Goal: Task Accomplishment & Management: Manage account settings

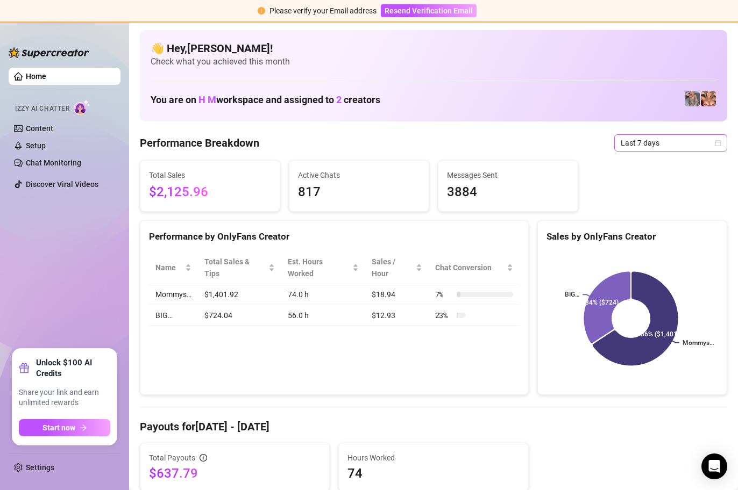
click at [705, 141] on span "Last 7 days" at bounding box center [671, 143] width 100 height 16
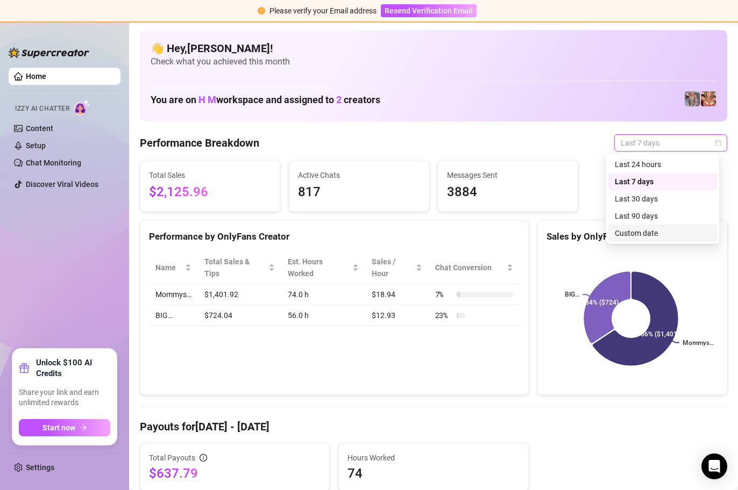
click at [675, 237] on div "Custom date" at bounding box center [663, 233] width 96 height 12
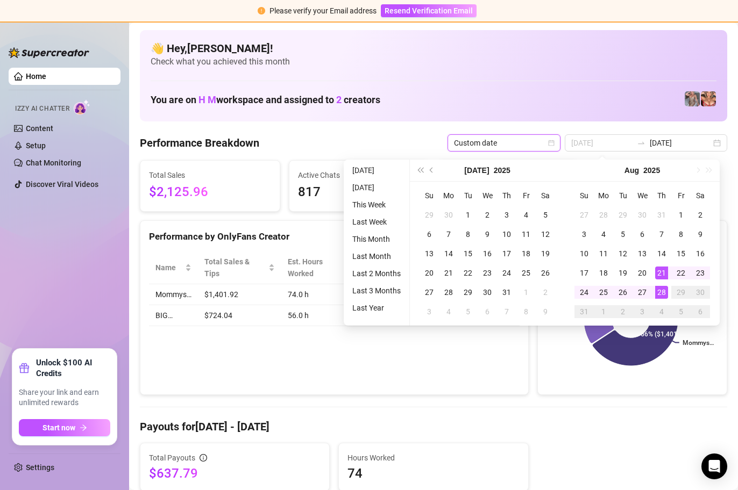
type input "[DATE]"
click at [661, 290] on div "28" at bounding box center [661, 292] width 13 height 13
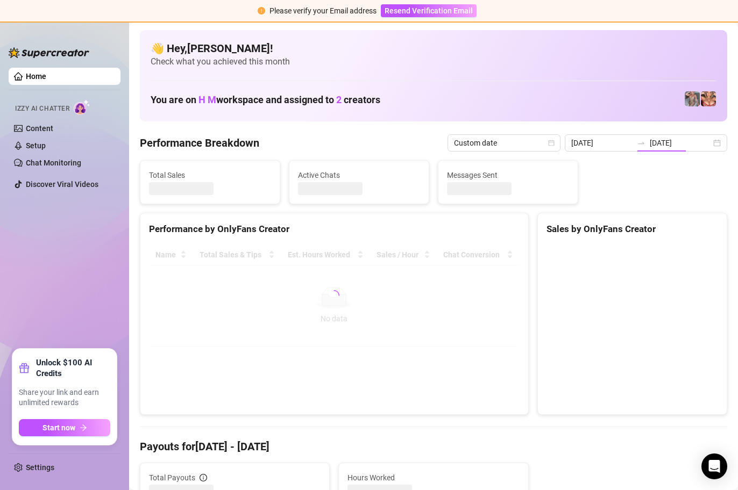
type input "[DATE]"
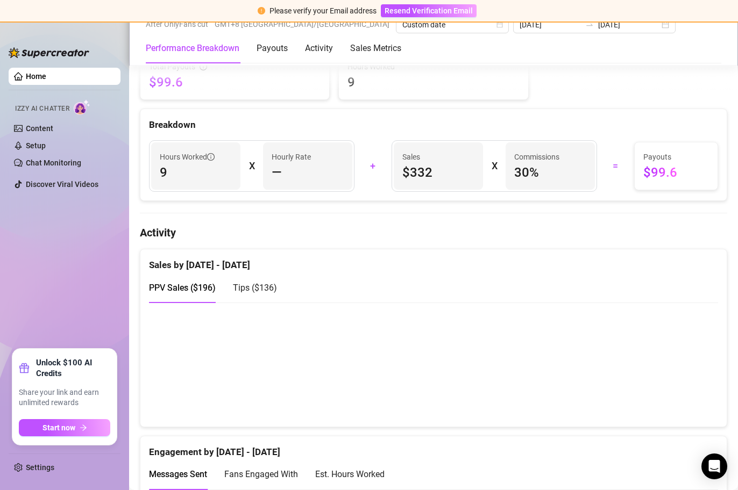
scroll to position [472, 0]
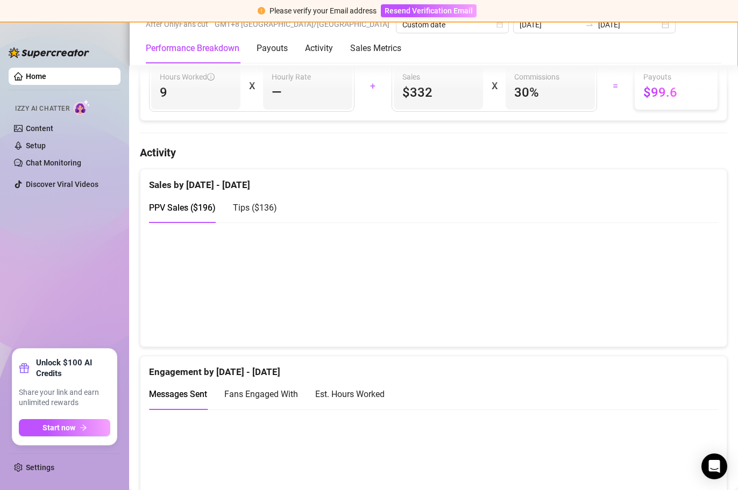
click at [255, 206] on span "Tips ( $136 )" at bounding box center [255, 208] width 44 height 10
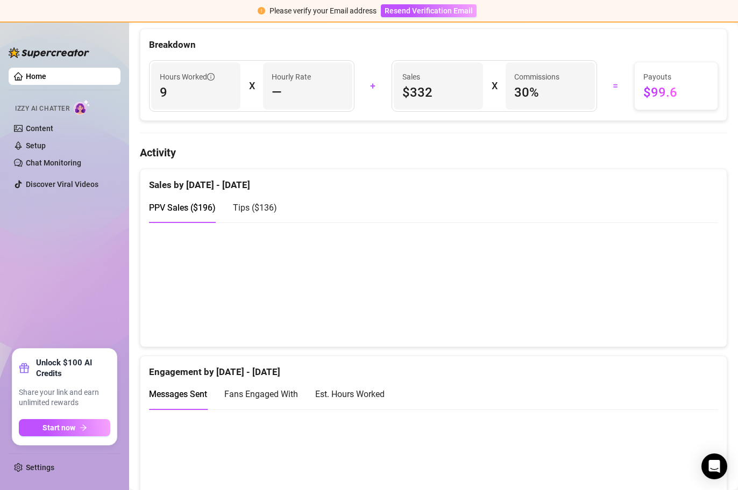
click at [260, 211] on span "Tips ( $136 )" at bounding box center [255, 208] width 44 height 10
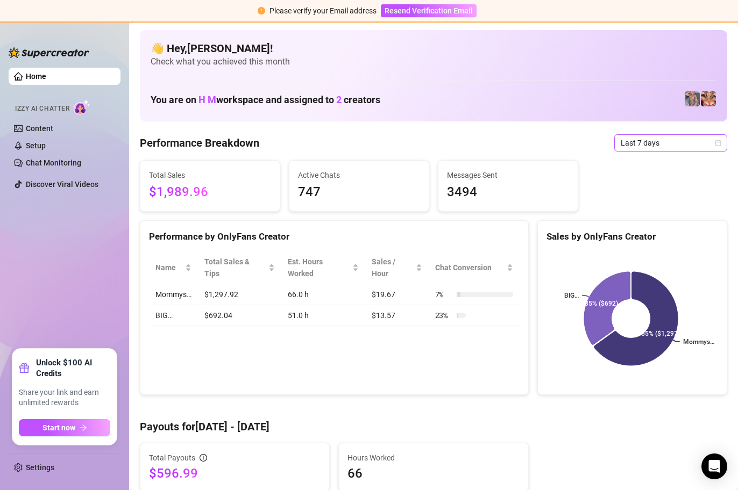
click at [715, 142] on icon "calendar" at bounding box center [718, 143] width 6 height 6
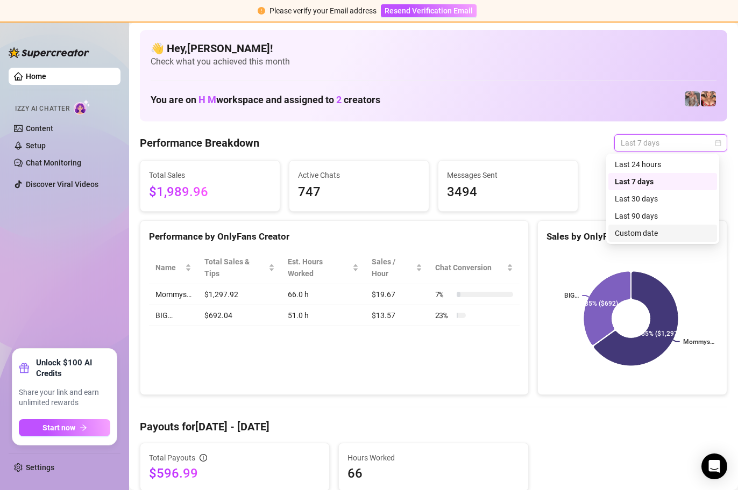
click at [671, 231] on div "Custom date" at bounding box center [663, 233] width 96 height 12
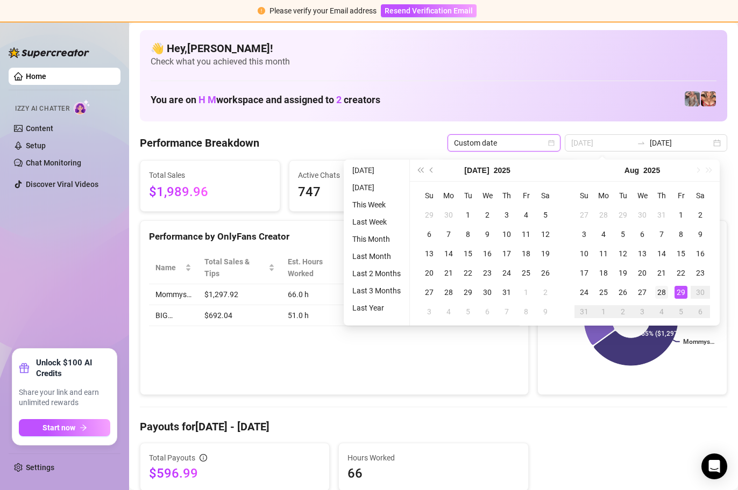
type input "[DATE]"
click at [664, 291] on div "28" at bounding box center [661, 292] width 13 height 13
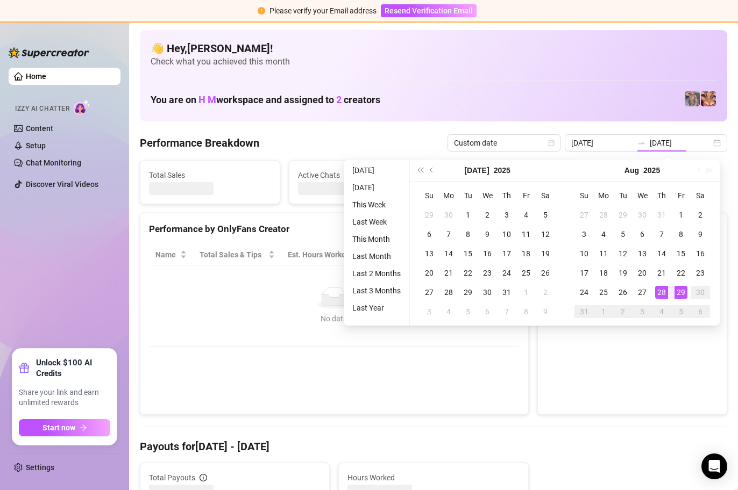
type input "[DATE]"
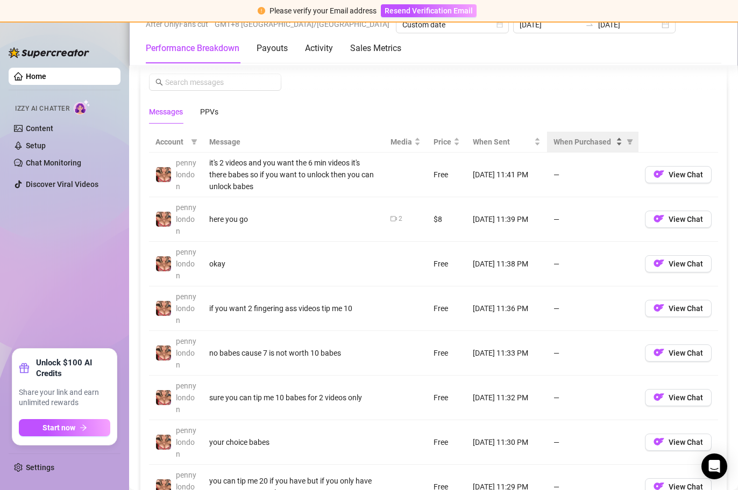
scroll to position [978, 0]
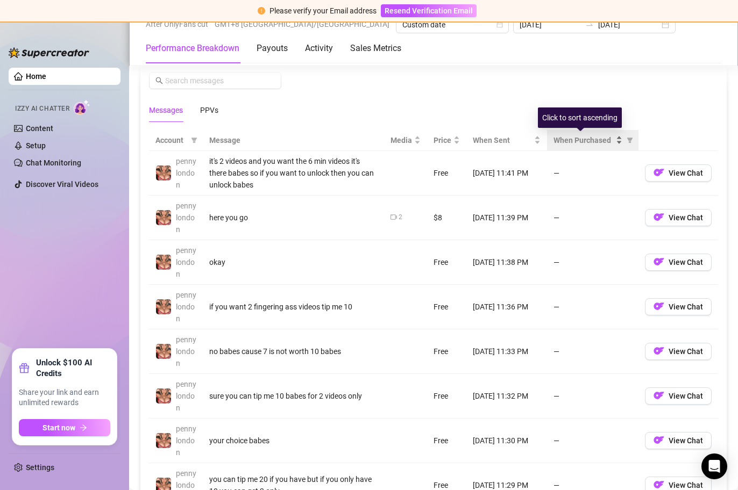
click at [611, 138] on div "When Purchased" at bounding box center [587, 140] width 69 height 12
click at [611, 140] on div "When Purchased" at bounding box center [587, 140] width 69 height 12
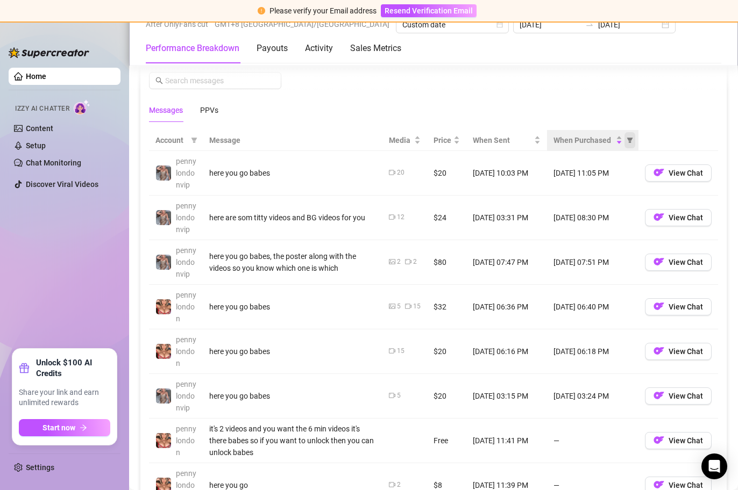
click at [627, 139] on icon "filter" at bounding box center [630, 140] width 6 height 5
click at [589, 177] on span "Purchased" at bounding box center [587, 178] width 36 height 9
radio input "true"
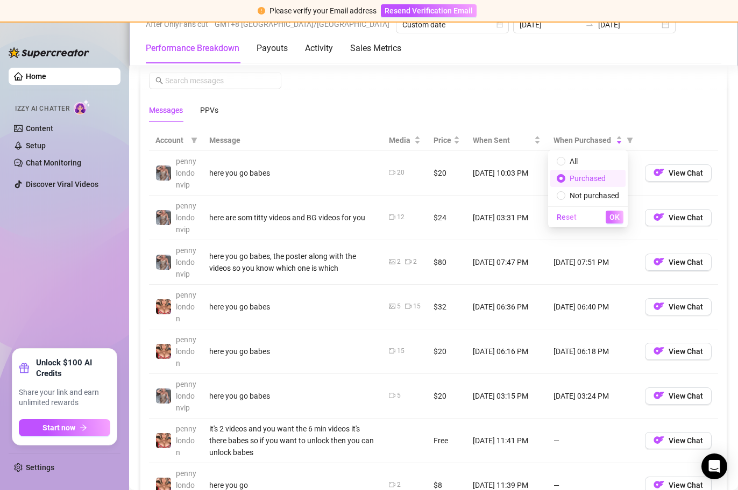
click at [617, 217] on span "OK" at bounding box center [614, 217] width 10 height 9
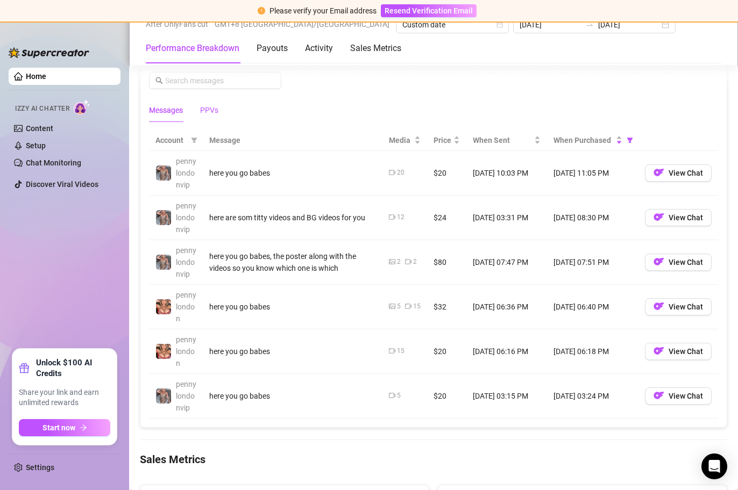
click at [215, 112] on div "PPVs" at bounding box center [209, 110] width 18 height 12
click at [611, 142] on div "When Purchased" at bounding box center [587, 140] width 69 height 12
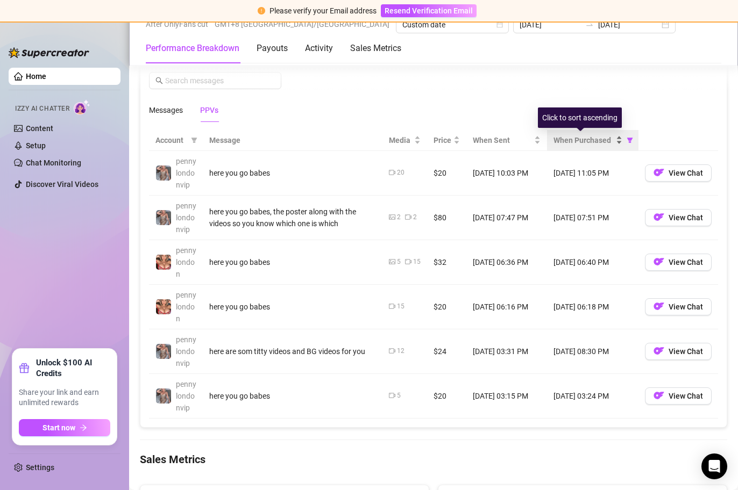
click at [611, 142] on div "When Purchased" at bounding box center [587, 140] width 69 height 12
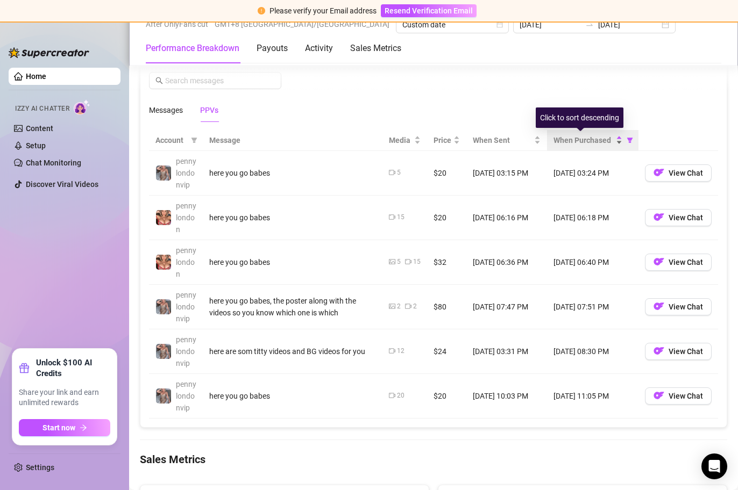
click at [611, 142] on div "When Purchased" at bounding box center [587, 140] width 69 height 12
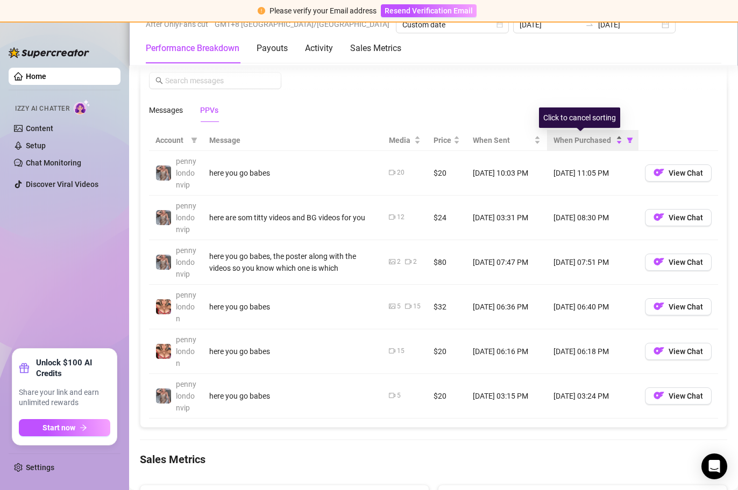
click at [611, 142] on div "When Purchased" at bounding box center [587, 140] width 69 height 12
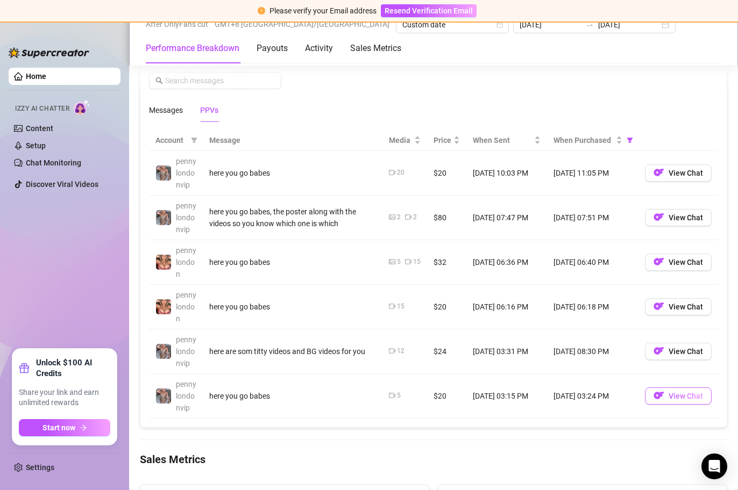
click at [653, 395] on img "button" at bounding box center [658, 395] width 11 height 11
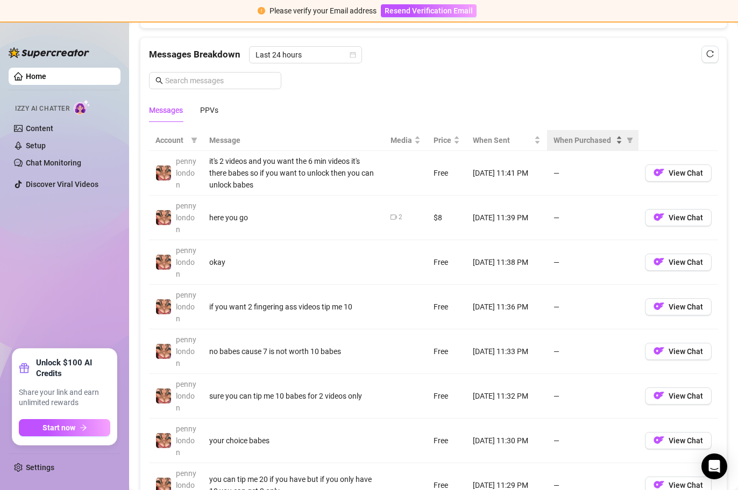
click at [611, 140] on div "When Purchased" at bounding box center [587, 140] width 69 height 12
click at [613, 142] on div "When Purchased" at bounding box center [587, 140] width 69 height 12
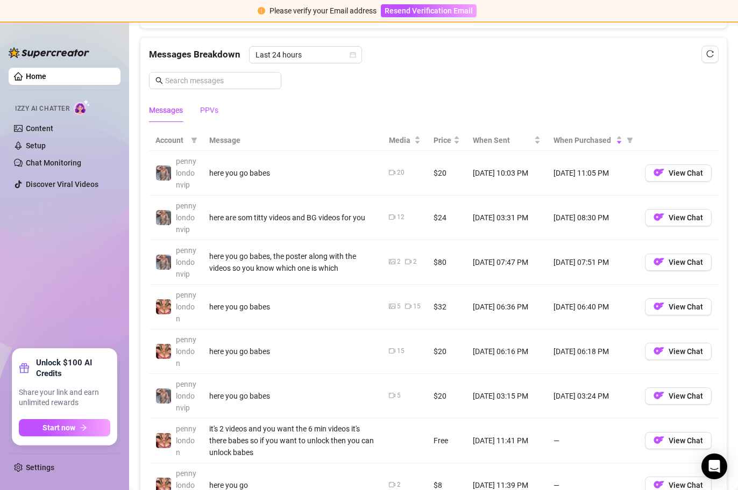
click at [209, 111] on div "PPVs" at bounding box center [209, 110] width 18 height 12
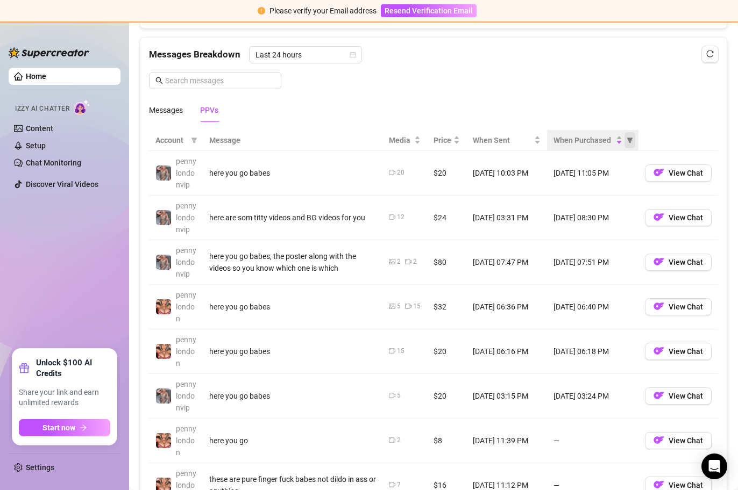
click at [627, 140] on icon "filter" at bounding box center [630, 140] width 6 height 5
click at [599, 179] on span "Purchased" at bounding box center [587, 178] width 36 height 9
radio input "true"
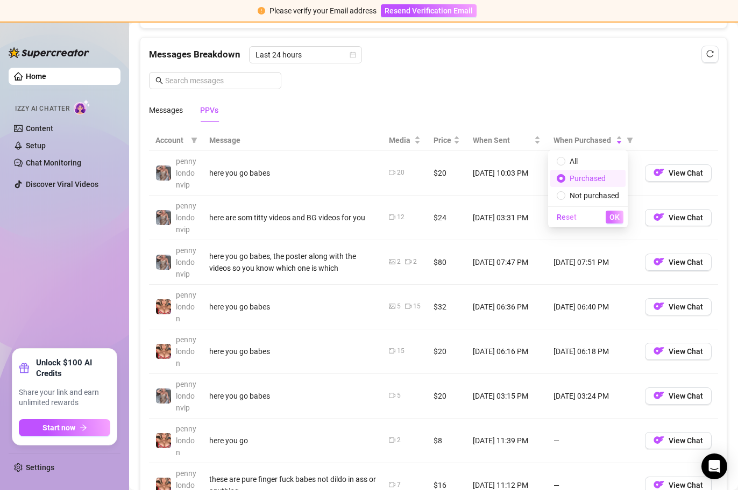
click at [614, 218] on span "OK" at bounding box center [614, 217] width 10 height 9
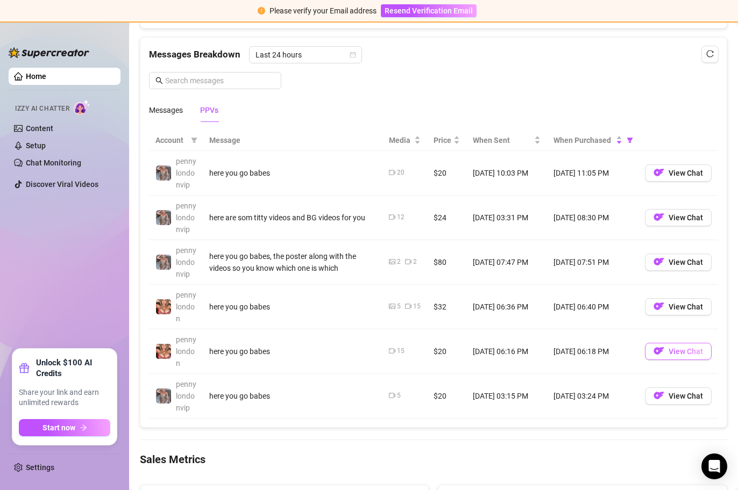
click at [668, 350] on span "View Chat" at bounding box center [685, 351] width 34 height 9
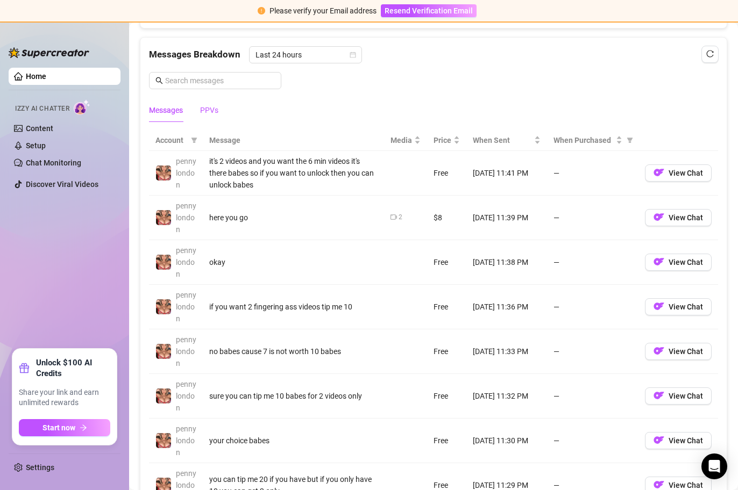
click at [212, 113] on div "PPVs" at bounding box center [209, 110] width 18 height 12
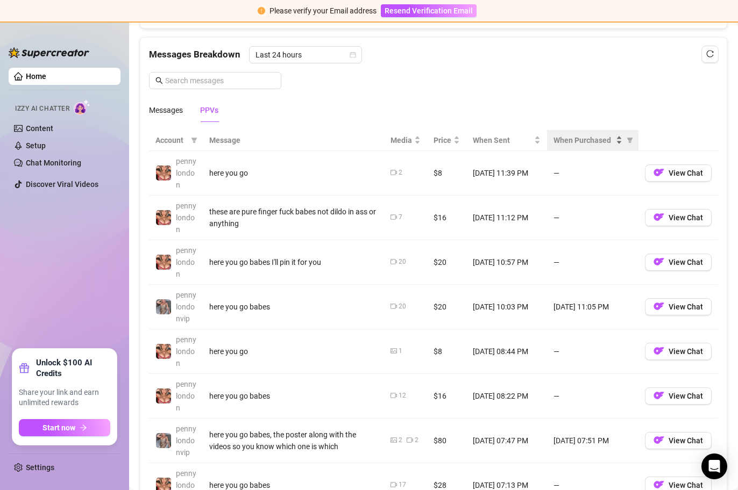
click at [612, 140] on div "When Purchased" at bounding box center [587, 140] width 69 height 12
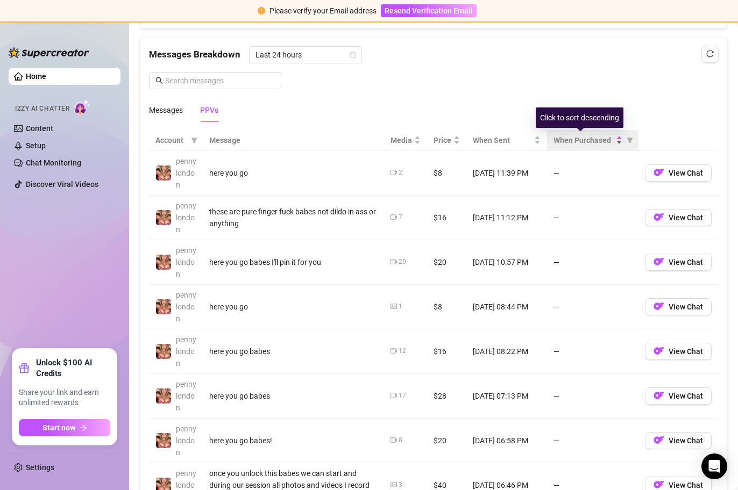
click at [612, 140] on div "When Purchased" at bounding box center [587, 140] width 69 height 12
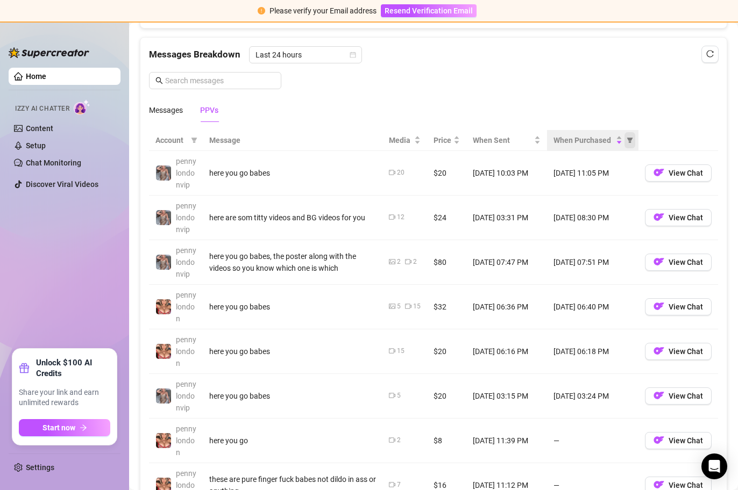
click at [627, 139] on icon "filter" at bounding box center [630, 140] width 6 height 5
click at [609, 183] on span "Purchased" at bounding box center [588, 179] width 62 height 12
radio input "true"
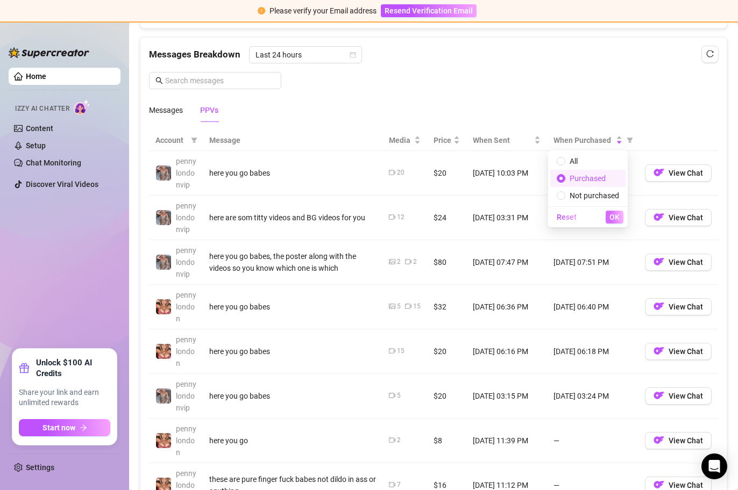
click at [614, 217] on span "OK" at bounding box center [614, 217] width 10 height 9
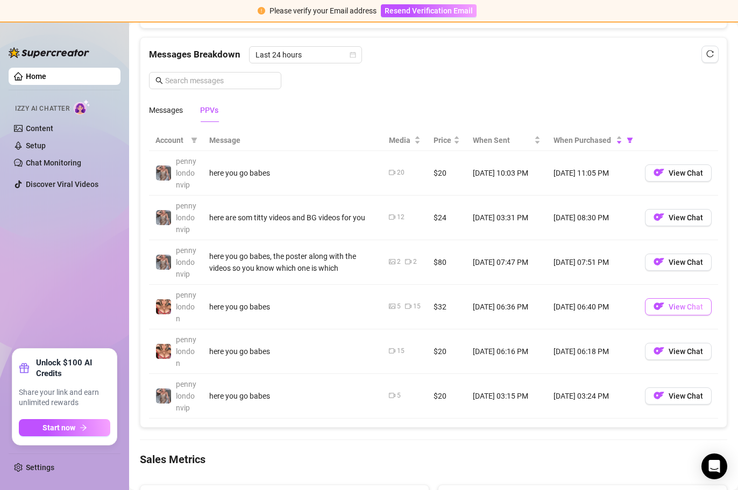
click at [668, 308] on span "View Chat" at bounding box center [685, 307] width 34 height 9
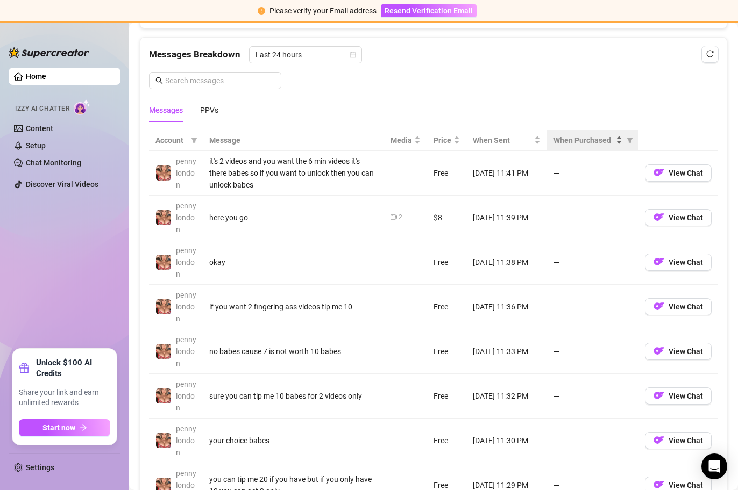
click at [614, 140] on div "When Purchased" at bounding box center [587, 140] width 69 height 12
click at [614, 142] on div "When Purchased" at bounding box center [587, 140] width 69 height 12
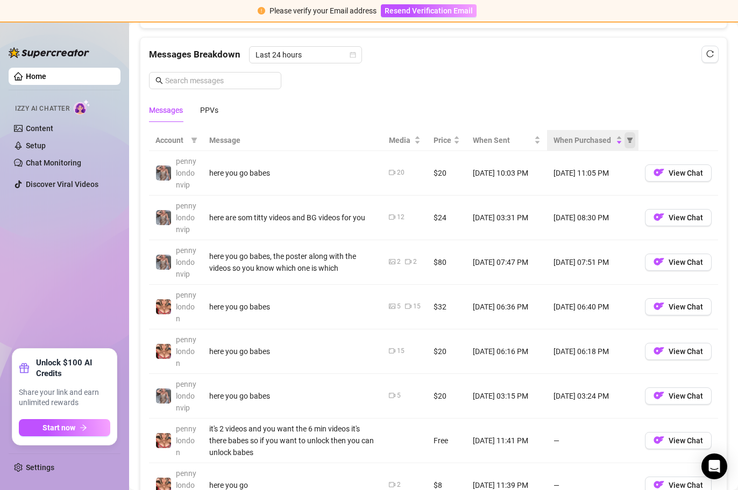
click at [626, 140] on span "When Purchased" at bounding box center [629, 140] width 11 height 16
click at [603, 177] on span "Purchased" at bounding box center [587, 178] width 36 height 9
radio input "true"
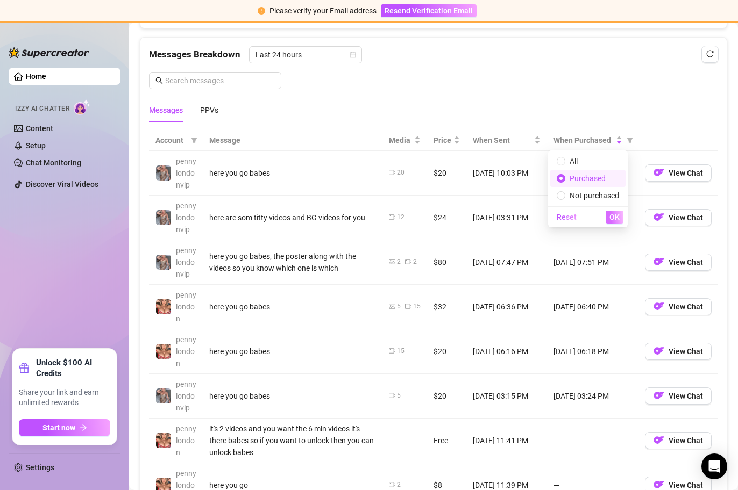
click at [612, 213] on span "OK" at bounding box center [614, 217] width 10 height 9
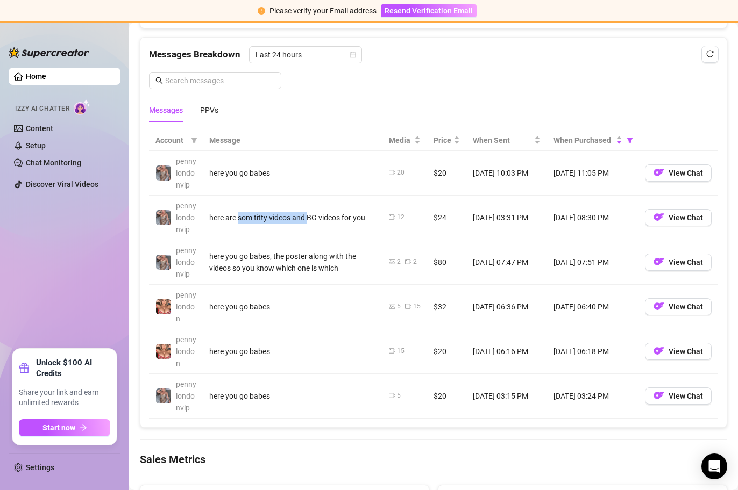
drag, startPoint x: 239, startPoint y: 220, endPoint x: 308, endPoint y: 220, distance: 69.4
click at [308, 220] on div "here are som titty videos and BG videos for you" at bounding box center [292, 218] width 167 height 12
click at [329, 223] on div "here are som titty videos and BG videos for you" at bounding box center [292, 218] width 167 height 12
click at [660, 216] on button "View Chat" at bounding box center [678, 217] width 67 height 17
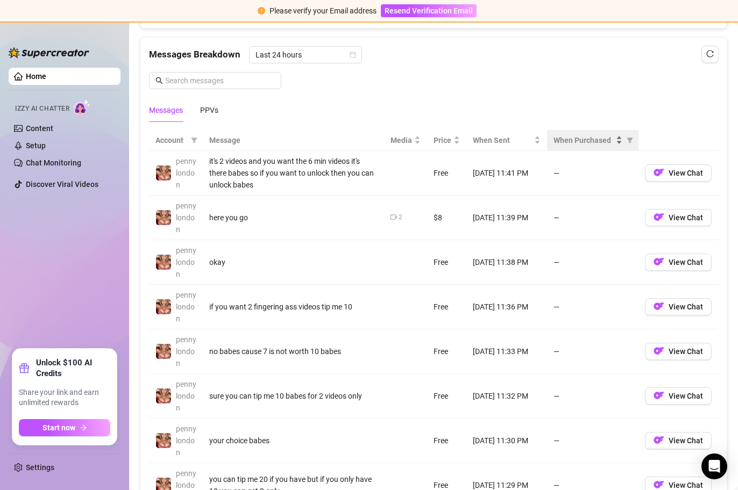
click at [612, 140] on div "When Purchased" at bounding box center [587, 140] width 69 height 12
click at [612, 144] on div "When Purchased" at bounding box center [587, 140] width 69 height 12
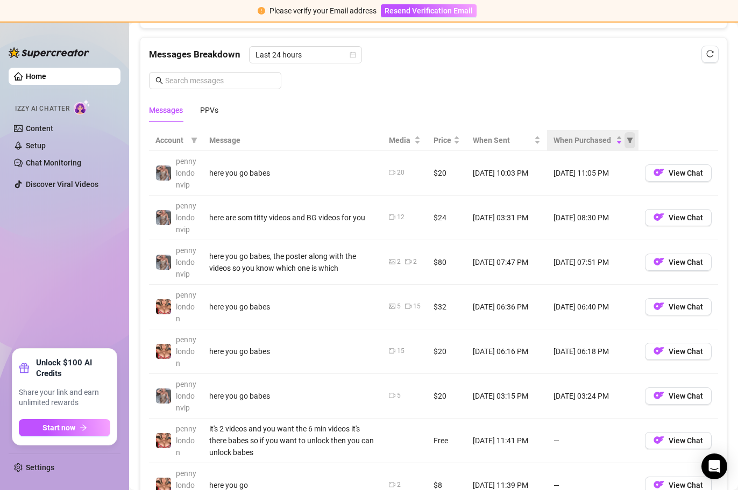
click at [627, 142] on icon "filter" at bounding box center [630, 140] width 6 height 5
click at [611, 174] on span "Purchased" at bounding box center [588, 179] width 62 height 12
radio input "true"
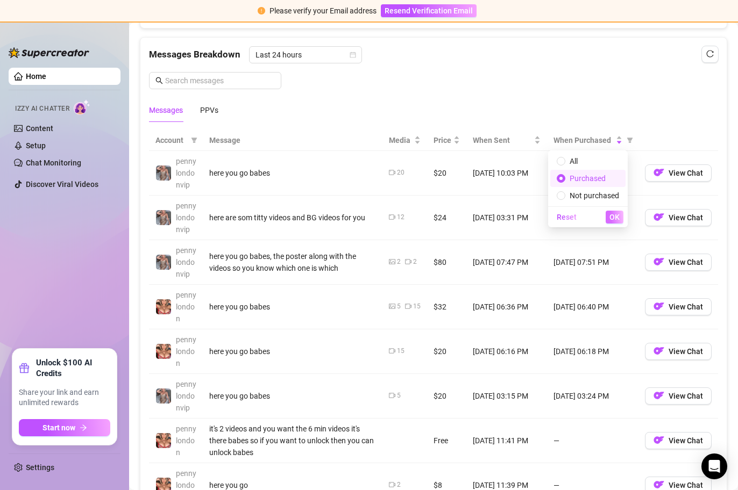
click at [615, 219] on span "OK" at bounding box center [614, 217] width 10 height 9
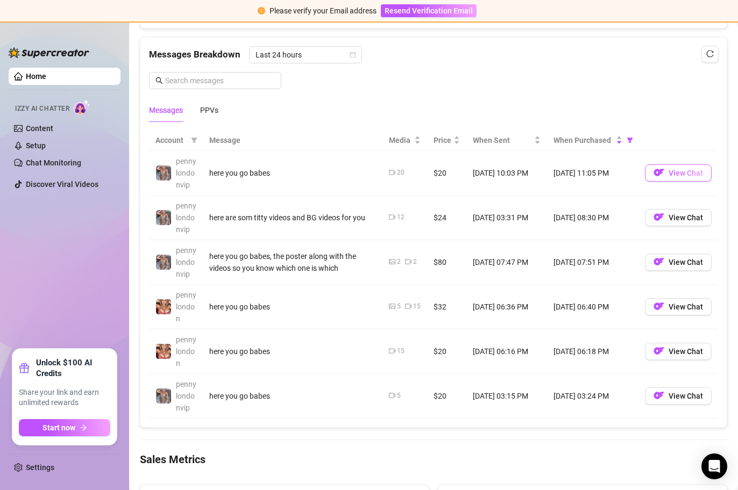
click at [653, 173] on img "button" at bounding box center [658, 172] width 11 height 11
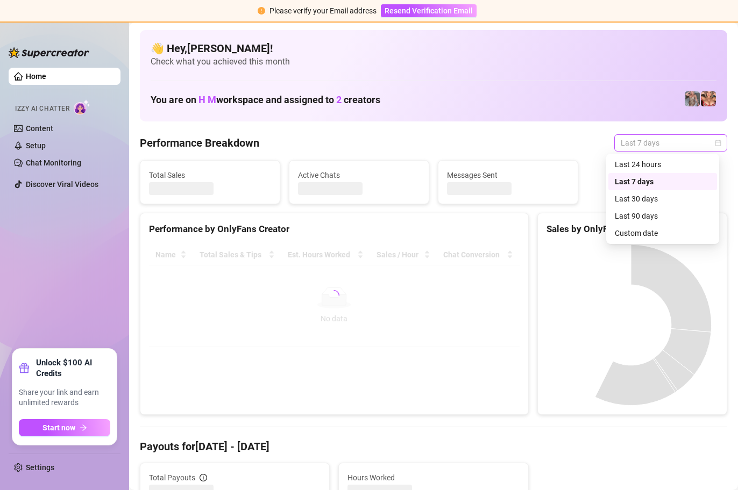
click at [703, 142] on span "Last 7 days" at bounding box center [671, 143] width 100 height 16
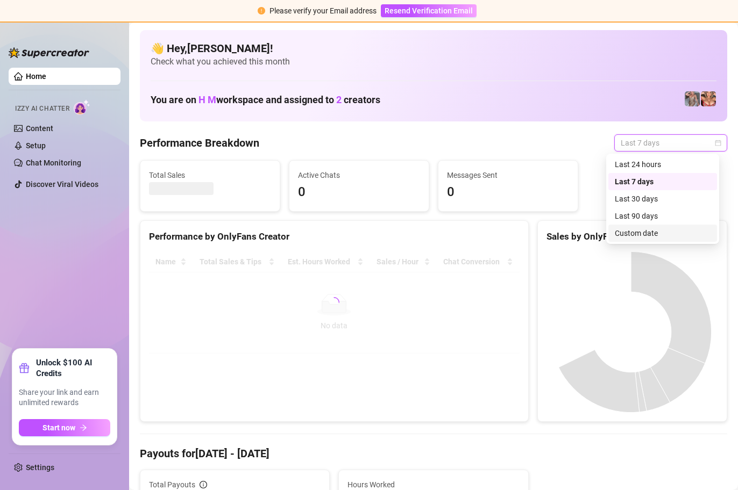
click at [634, 232] on div "Custom date" at bounding box center [663, 233] width 96 height 12
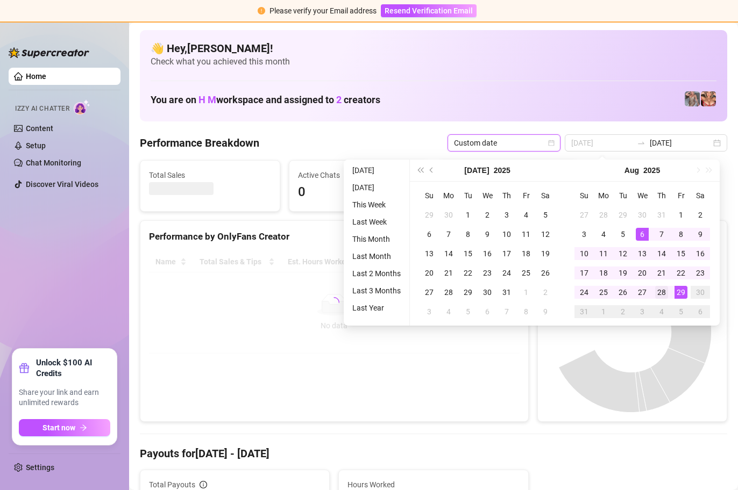
type input "[DATE]"
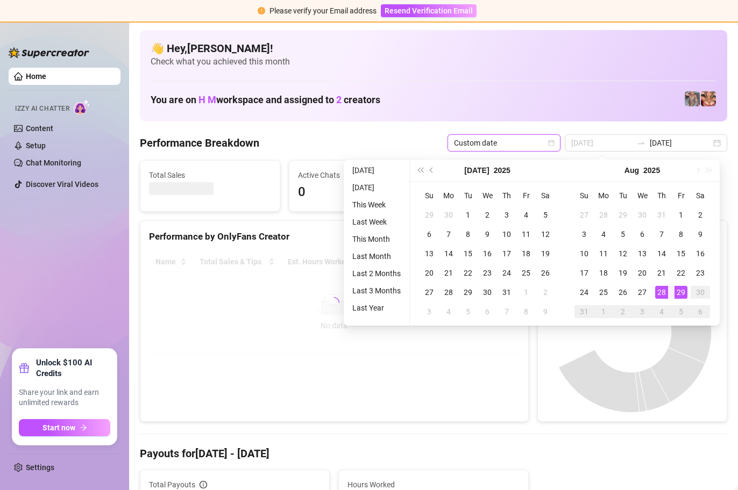
click at [665, 291] on div "28" at bounding box center [661, 292] width 13 height 13
type input "[DATE]"
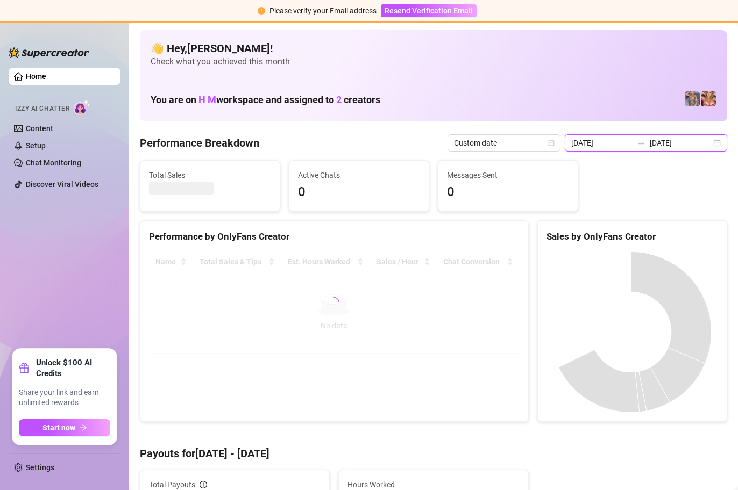
click at [621, 145] on input "[DATE]" at bounding box center [601, 143] width 61 height 12
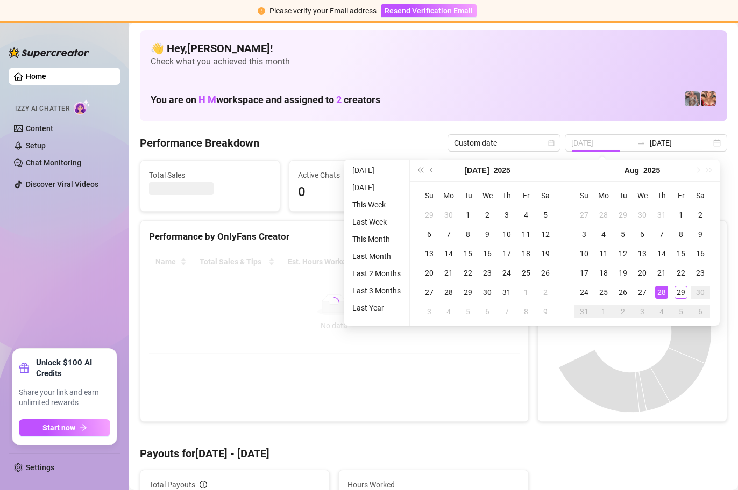
click at [660, 292] on div "28" at bounding box center [661, 292] width 13 height 13
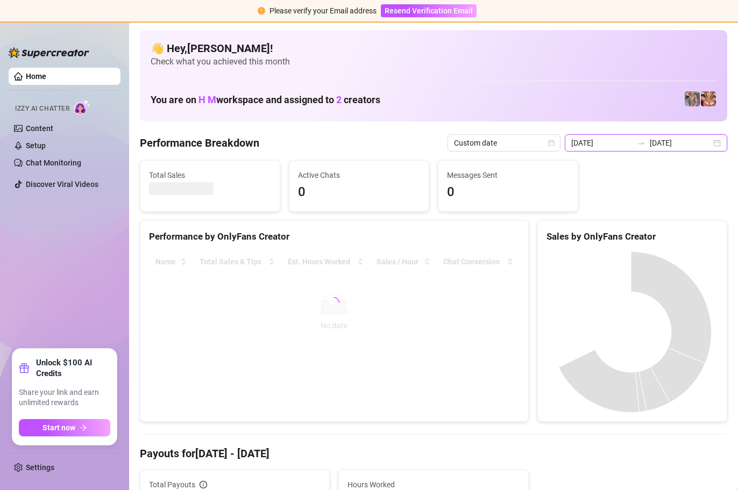
click at [614, 138] on input "[DATE]" at bounding box center [601, 143] width 61 height 12
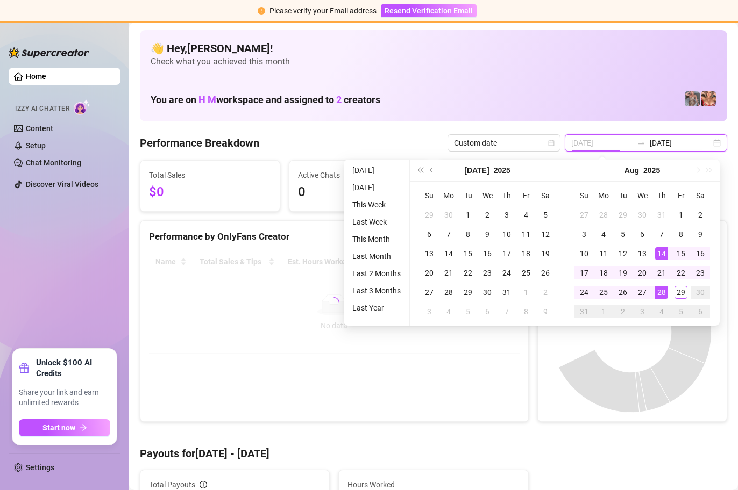
type input "[DATE]"
click at [661, 291] on div "28" at bounding box center [661, 292] width 13 height 13
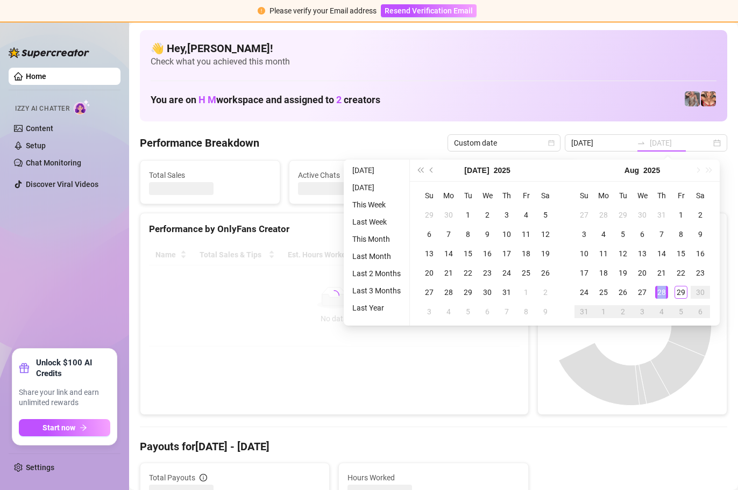
click at [661, 291] on div "28" at bounding box center [661, 292] width 13 height 13
